Goal: Check status: Check status

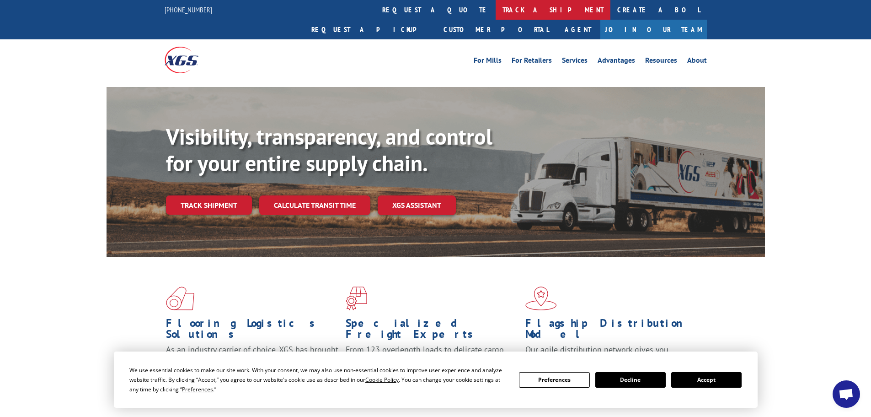
click at [496, 9] on link "track a shipment" at bounding box center [553, 10] width 115 height 20
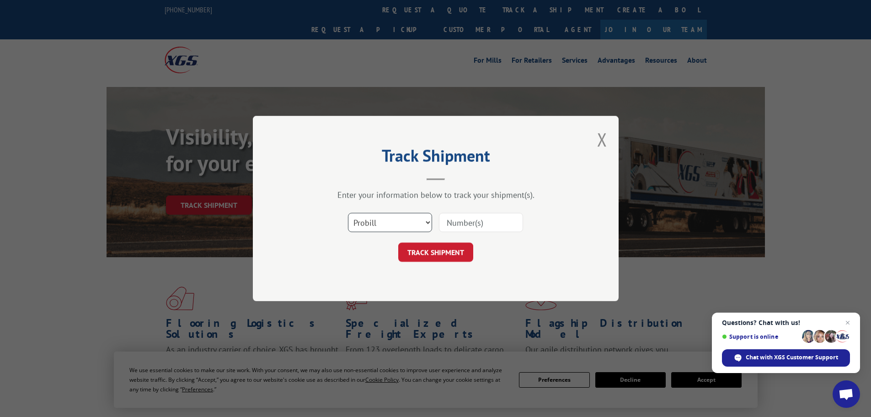
click at [425, 222] on select "Select category... Probill BOL PO" at bounding box center [390, 222] width 84 height 19
select select "bol"
click at [348, 213] on select "Select category... Probill BOL PO" at bounding box center [390, 222] width 84 height 19
click at [456, 227] on input at bounding box center [481, 222] width 84 height 19
paste input "54379662"
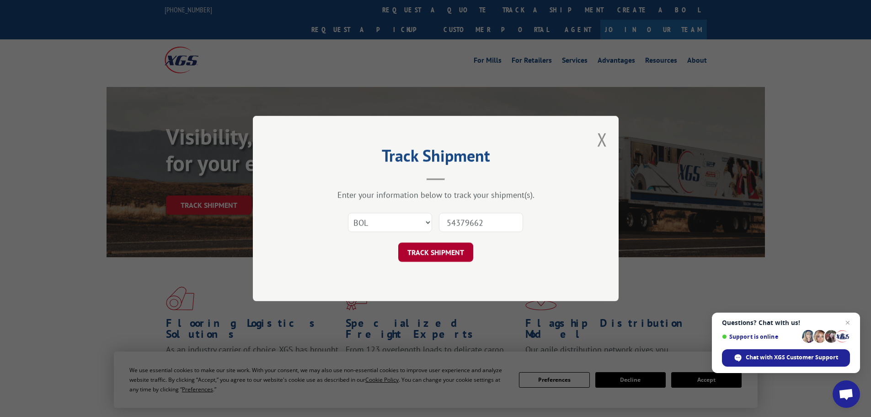
type input "54379662"
click at [424, 255] on button "TRACK SHIPMENT" at bounding box center [435, 251] width 75 height 19
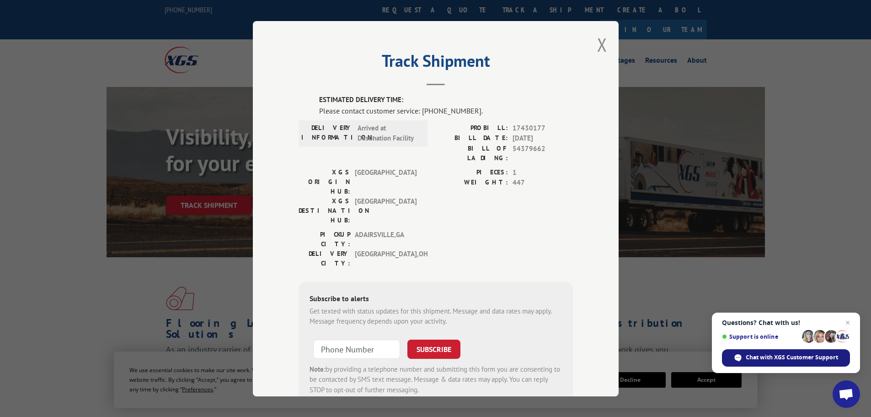
click at [763, 360] on span "Chat with XGS Customer Support" at bounding box center [792, 357] width 92 height 8
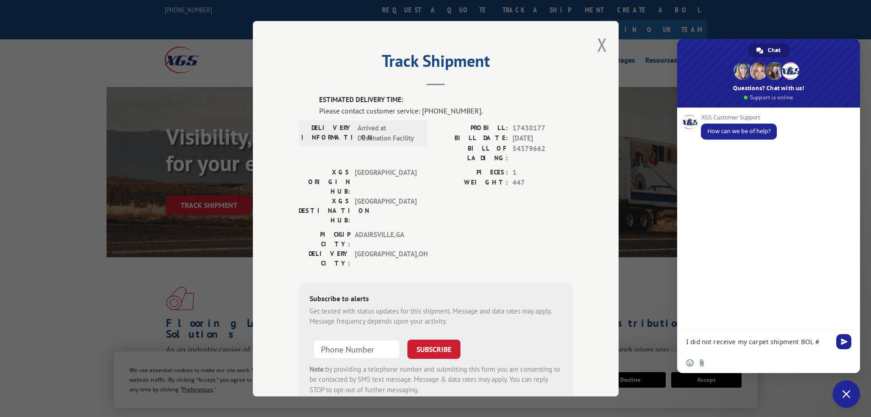
paste textarea "54379662"
type textarea "I did not receive my carpet shipment BOL #54379662"
drag, startPoint x: 840, startPoint y: 339, endPoint x: 774, endPoint y: 312, distance: 72.0
click at [838, 340] on span "Send" at bounding box center [844, 340] width 15 height 15
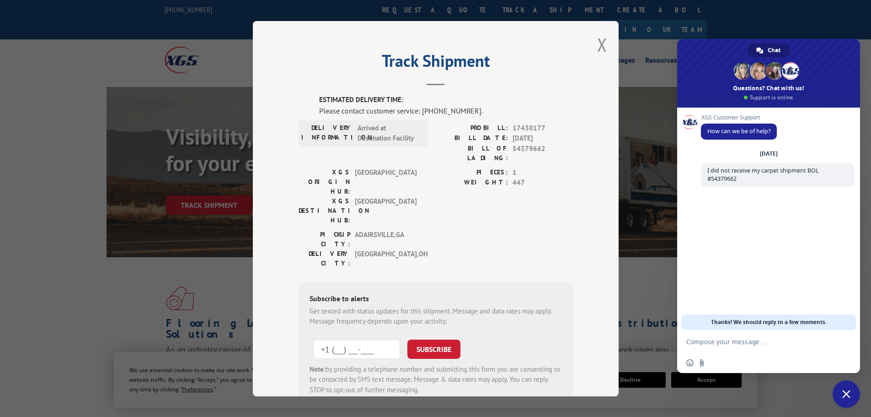
click at [334, 339] on input "+1 (___) ___-____" at bounding box center [356, 348] width 87 height 19
type input "[PHONE_NUMBER]"
click at [434, 339] on button "SUBSCRIBE" at bounding box center [434, 348] width 53 height 19
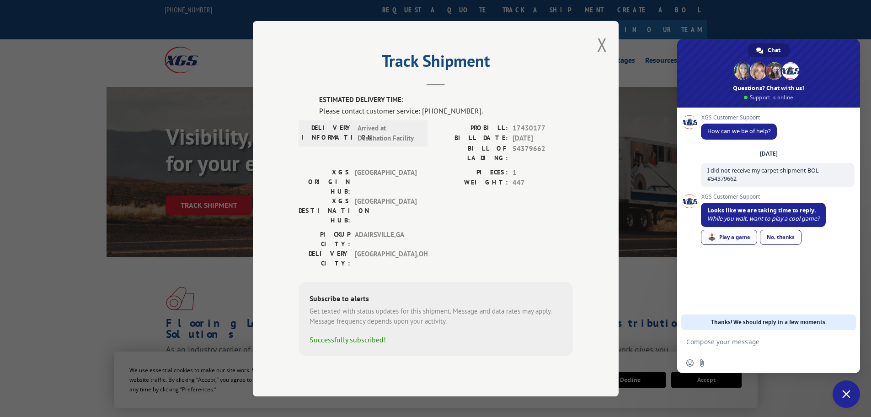
click at [736, 234] on div "🕹️ Play a game" at bounding box center [729, 237] width 56 height 15
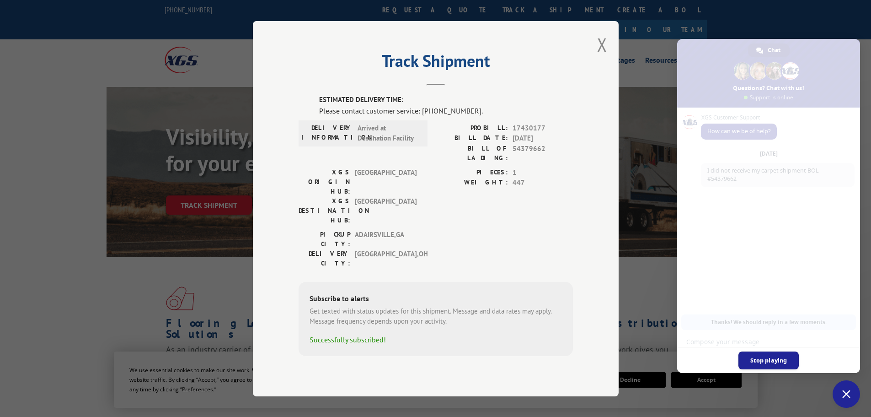
click at [844, 394] on span "Close chat" at bounding box center [847, 394] width 8 height 8
